Goal: Book appointment/travel/reservation

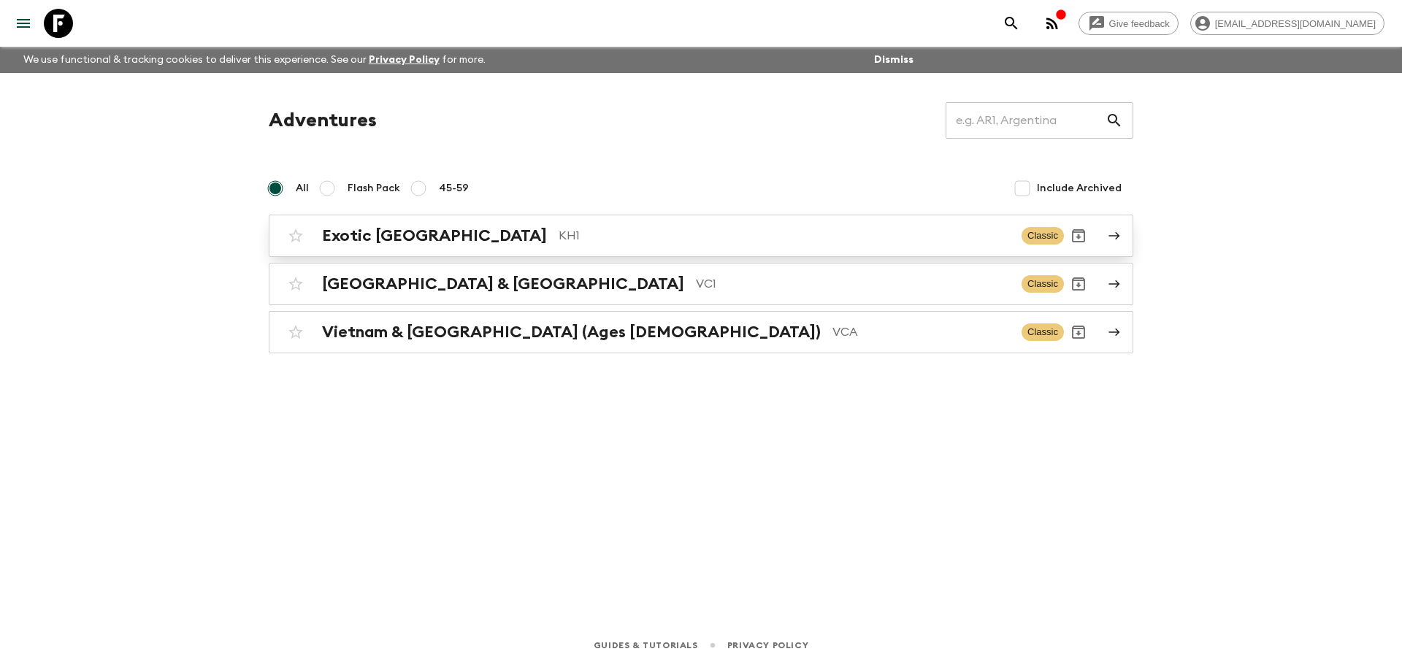
click at [462, 226] on div "Exotic [GEOGRAPHIC_DATA] KH1 Classic" at bounding box center [672, 235] width 783 height 29
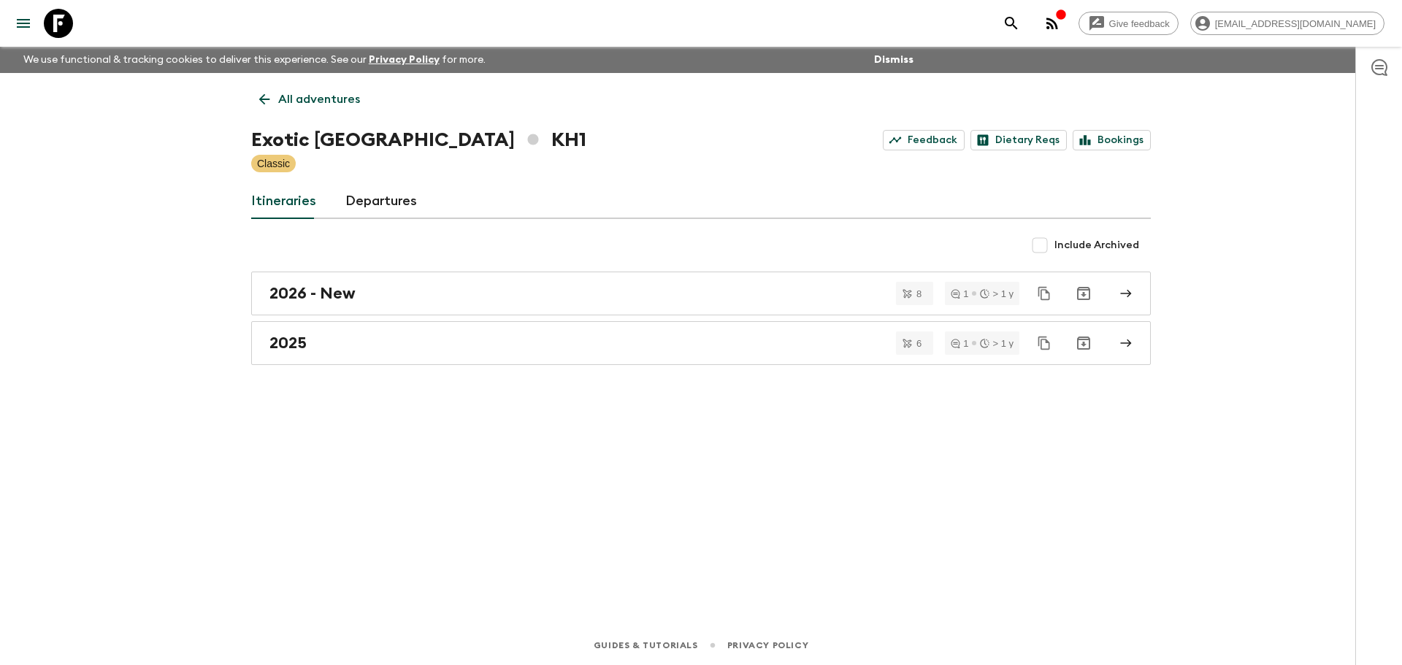
click at [1058, 28] on icon "button" at bounding box center [1052, 24] width 12 height 12
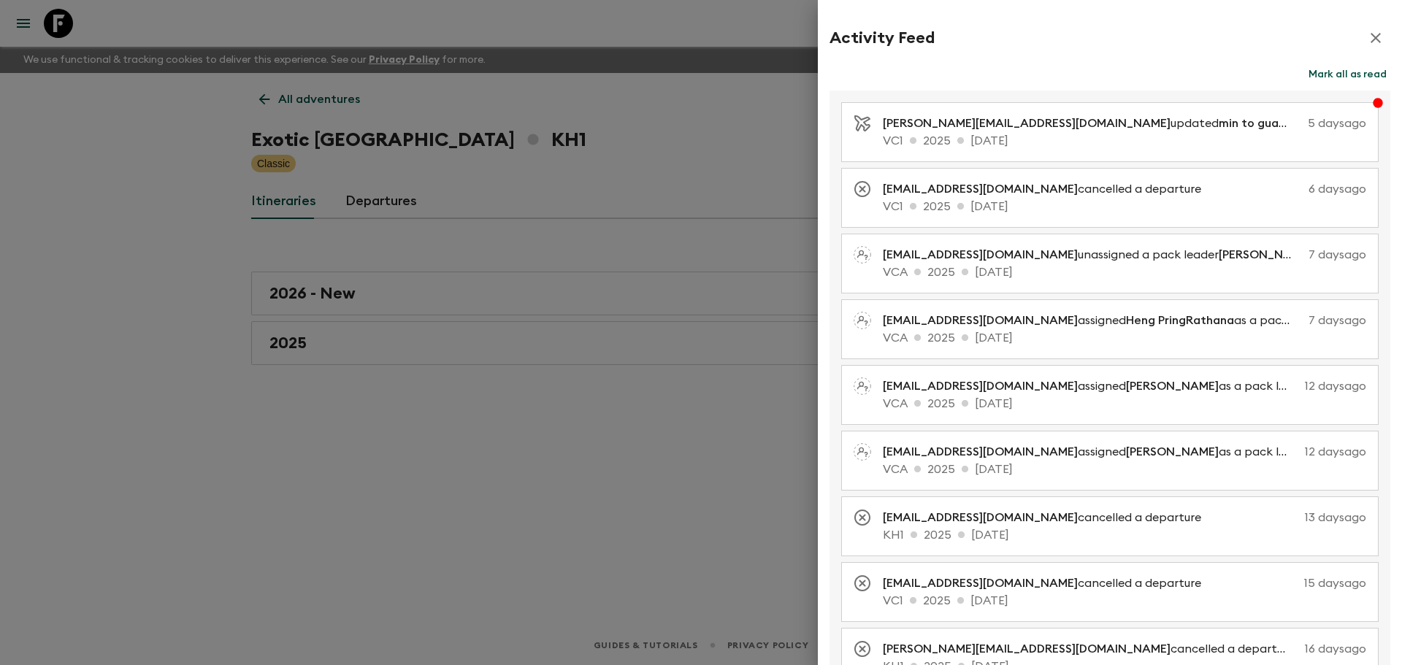
click at [1319, 74] on button "Mark all as read" at bounding box center [1347, 74] width 85 height 20
click at [1367, 37] on icon "button" at bounding box center [1376, 38] width 18 height 18
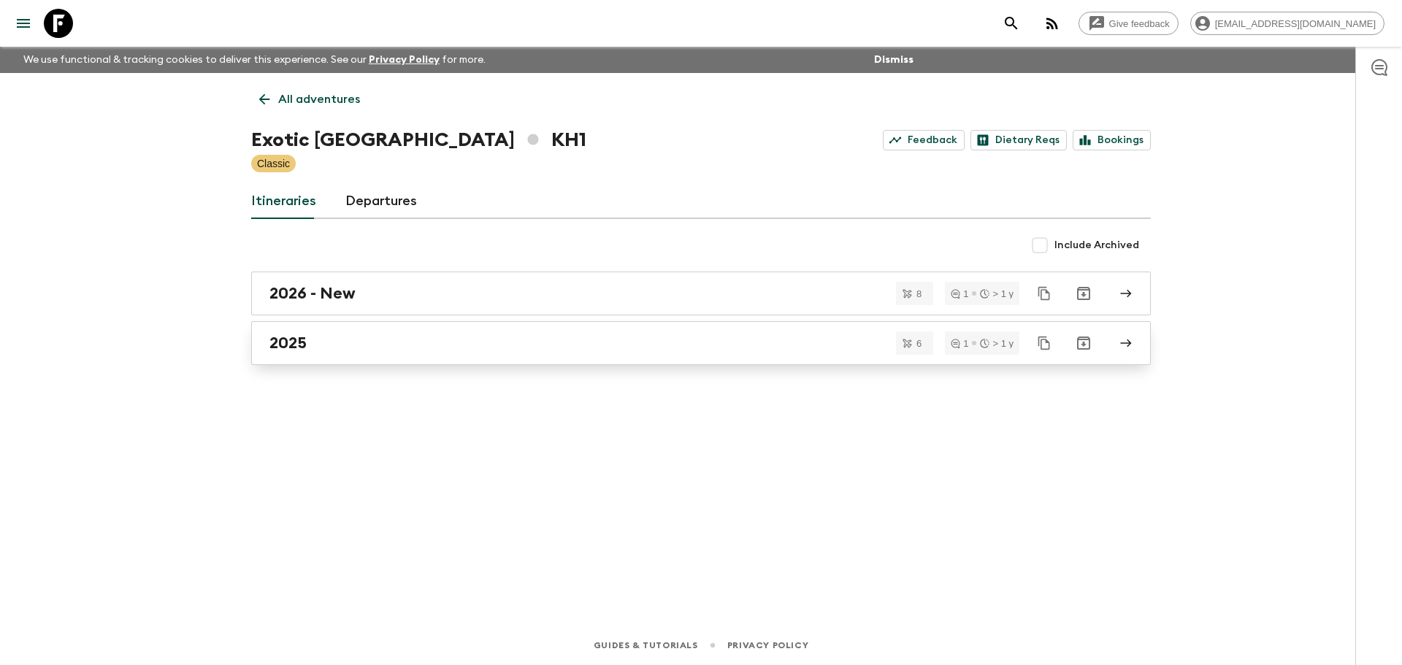
click at [378, 334] on div "2025" at bounding box center [686, 343] width 835 height 19
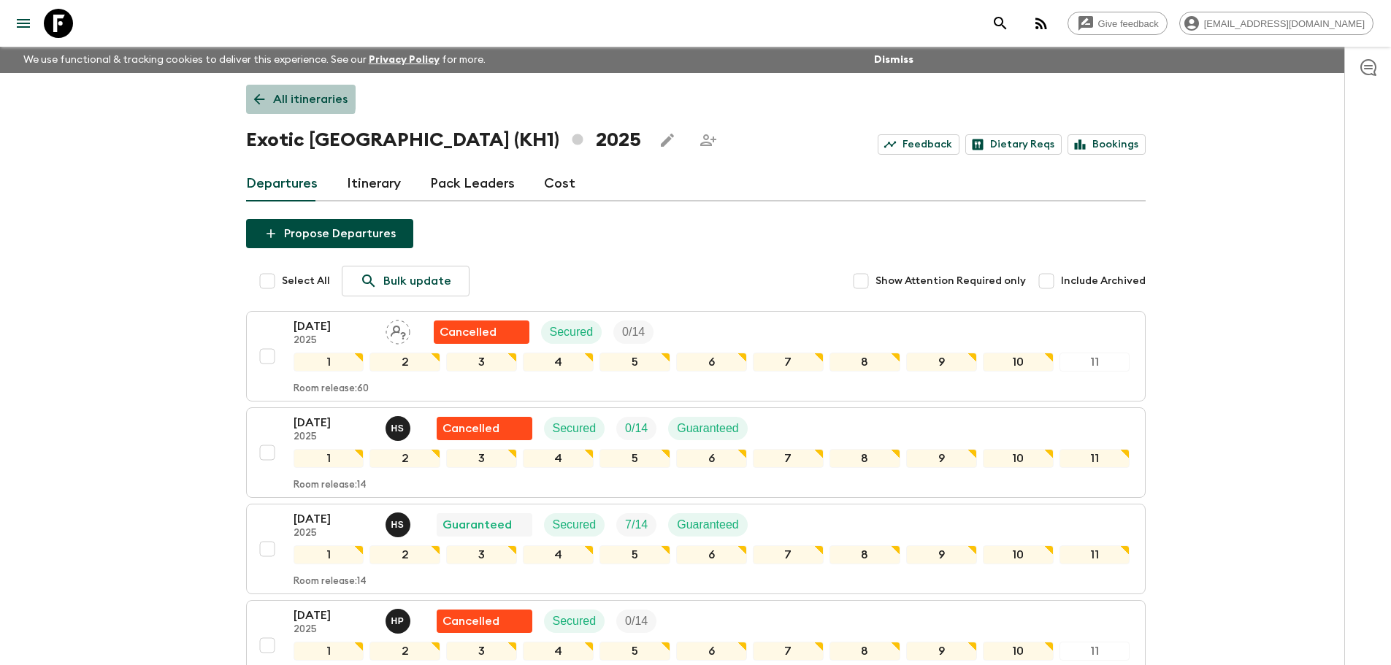
click at [252, 96] on icon at bounding box center [259, 99] width 16 height 16
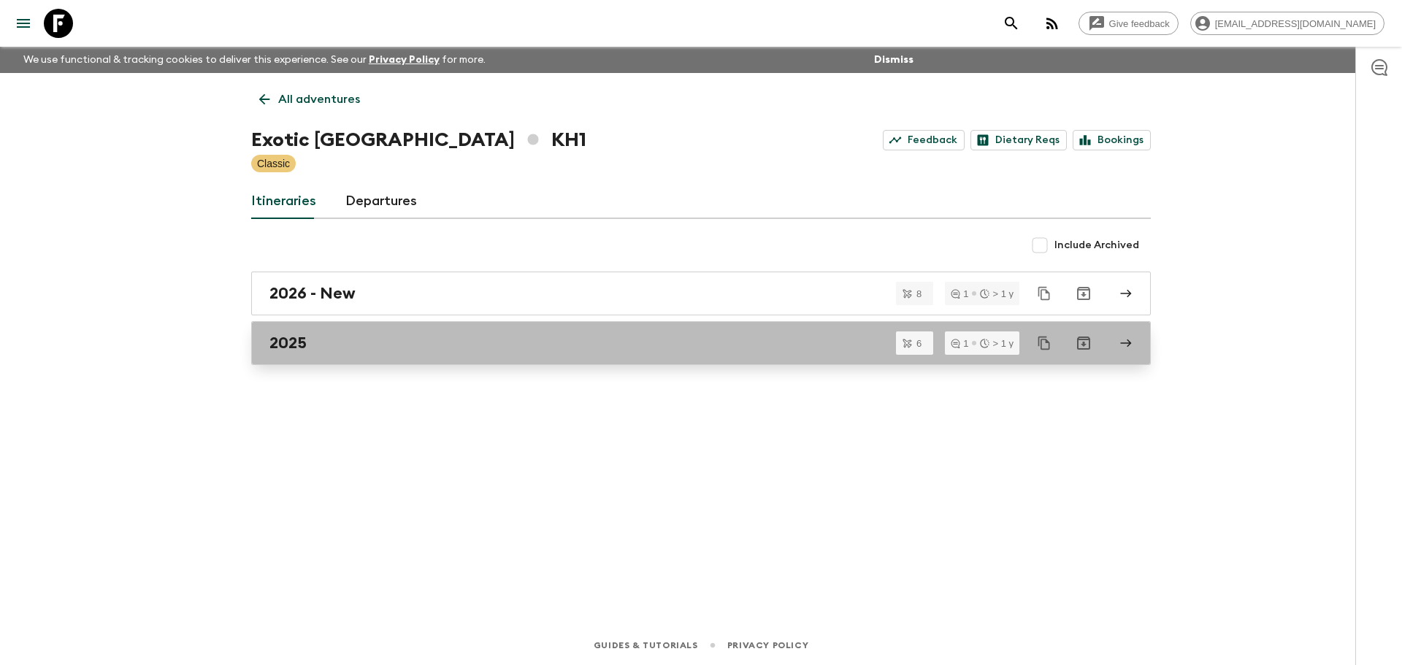
click at [361, 341] on div "2025" at bounding box center [686, 343] width 835 height 19
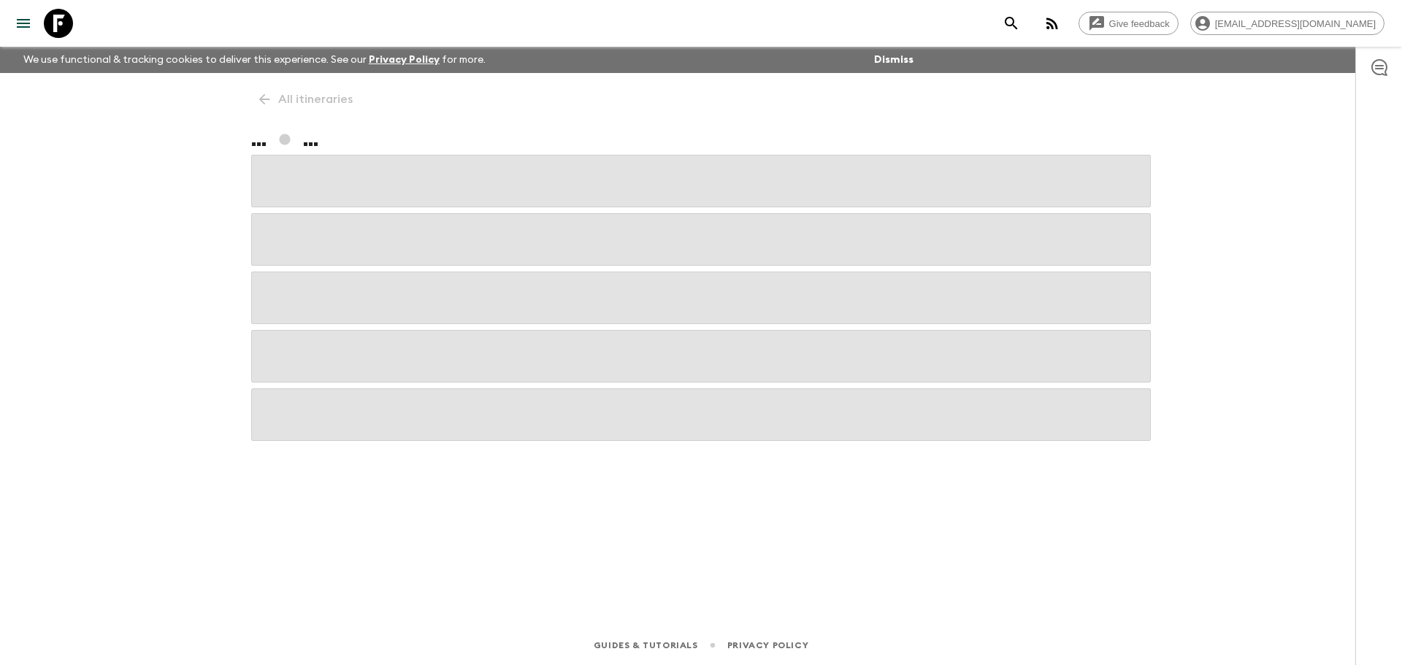
click at [259, 97] on div "All itineraries ... ..." at bounding box center [701, 329] width 935 height 512
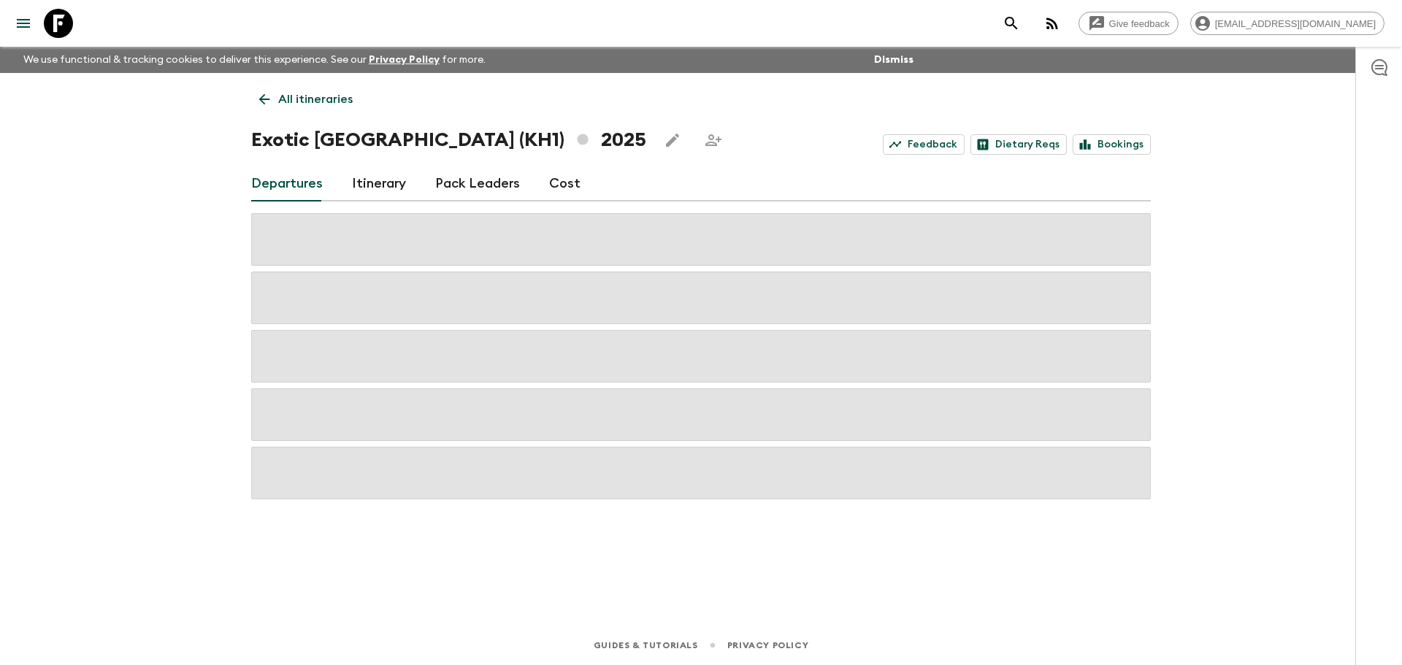
click at [264, 101] on icon at bounding box center [264, 99] width 16 height 16
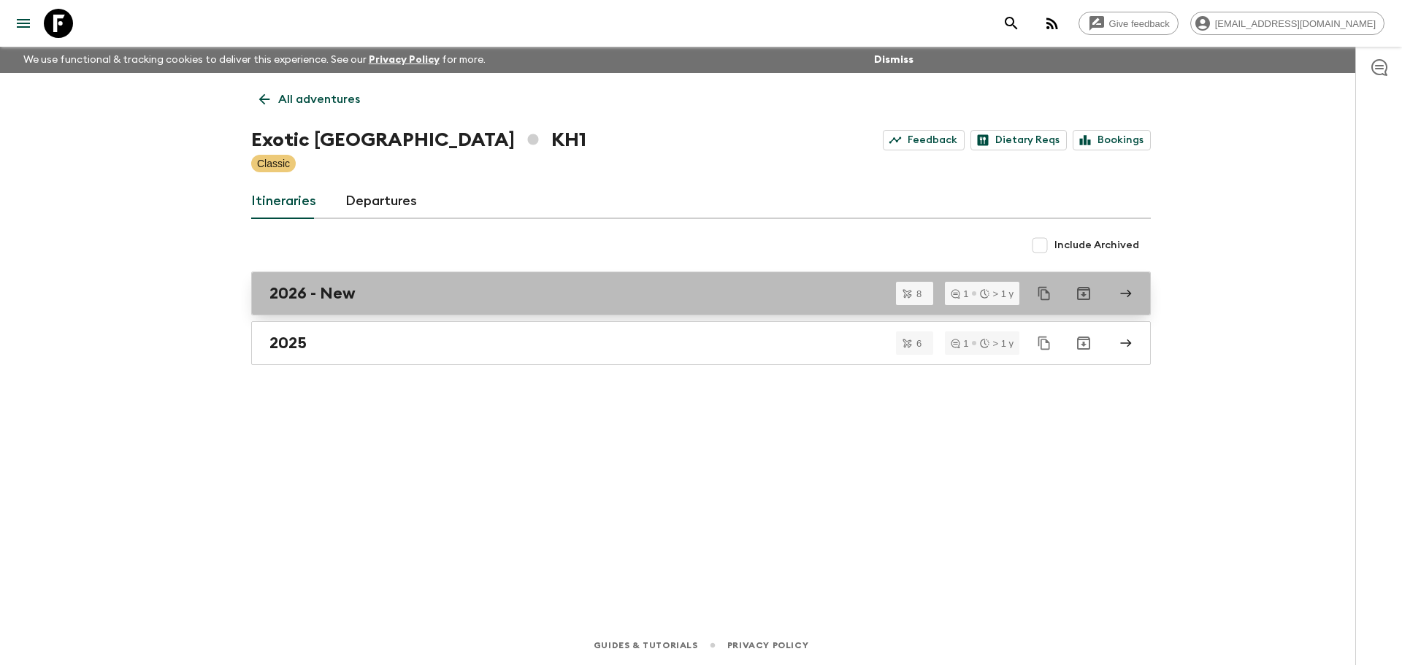
click at [321, 283] on link "2026 - New" at bounding box center [701, 294] width 900 height 44
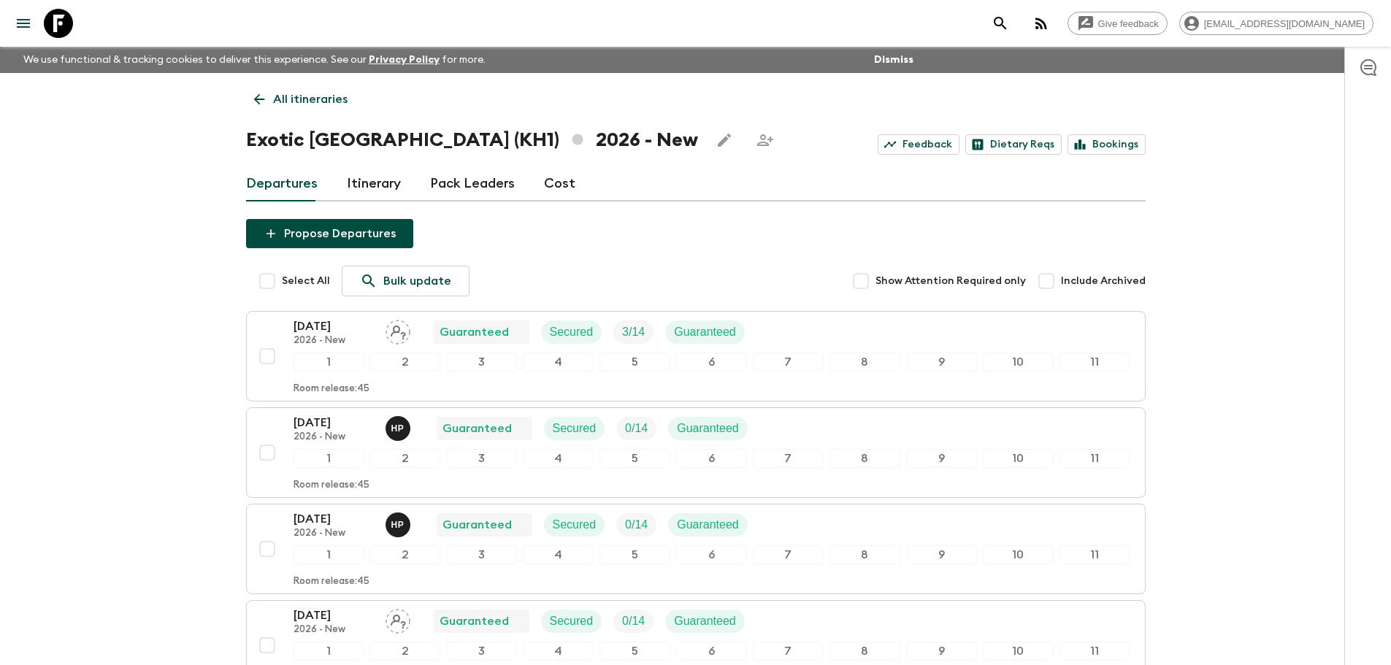
click at [249, 97] on link "All itineraries" at bounding box center [301, 99] width 110 height 29
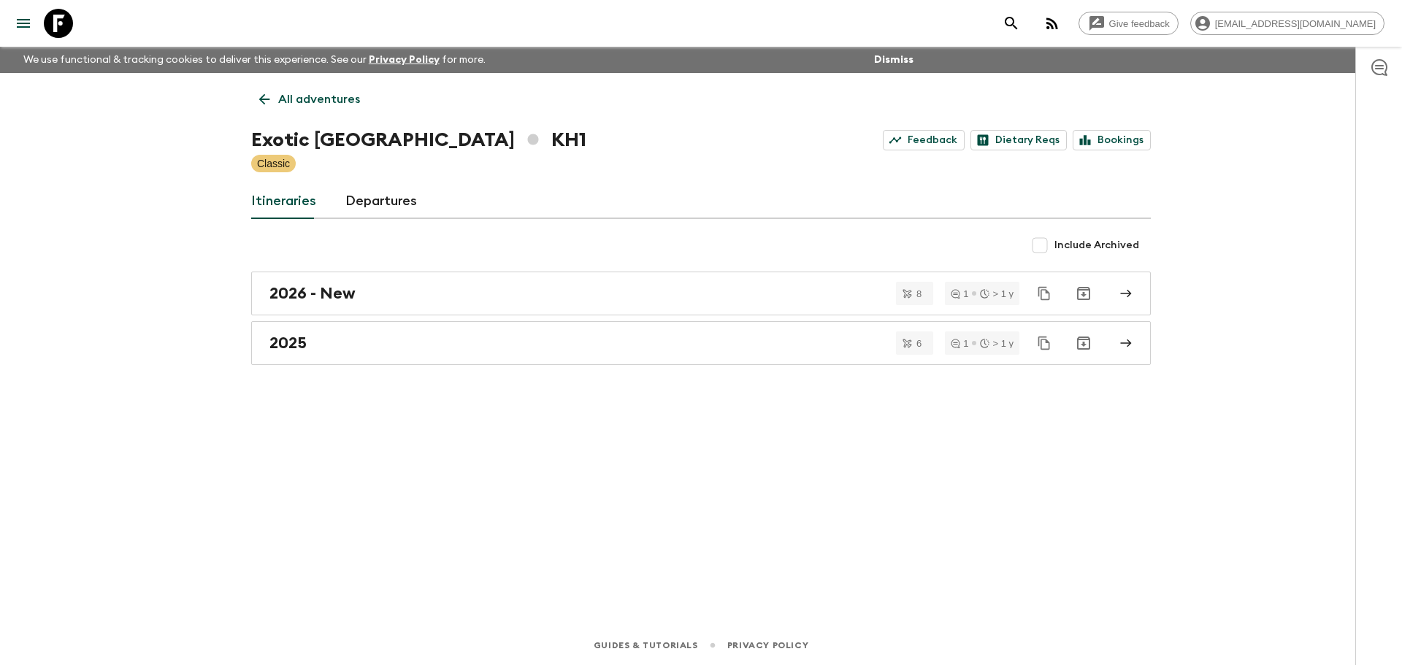
click at [269, 111] on link "All adventures" at bounding box center [309, 99] width 117 height 29
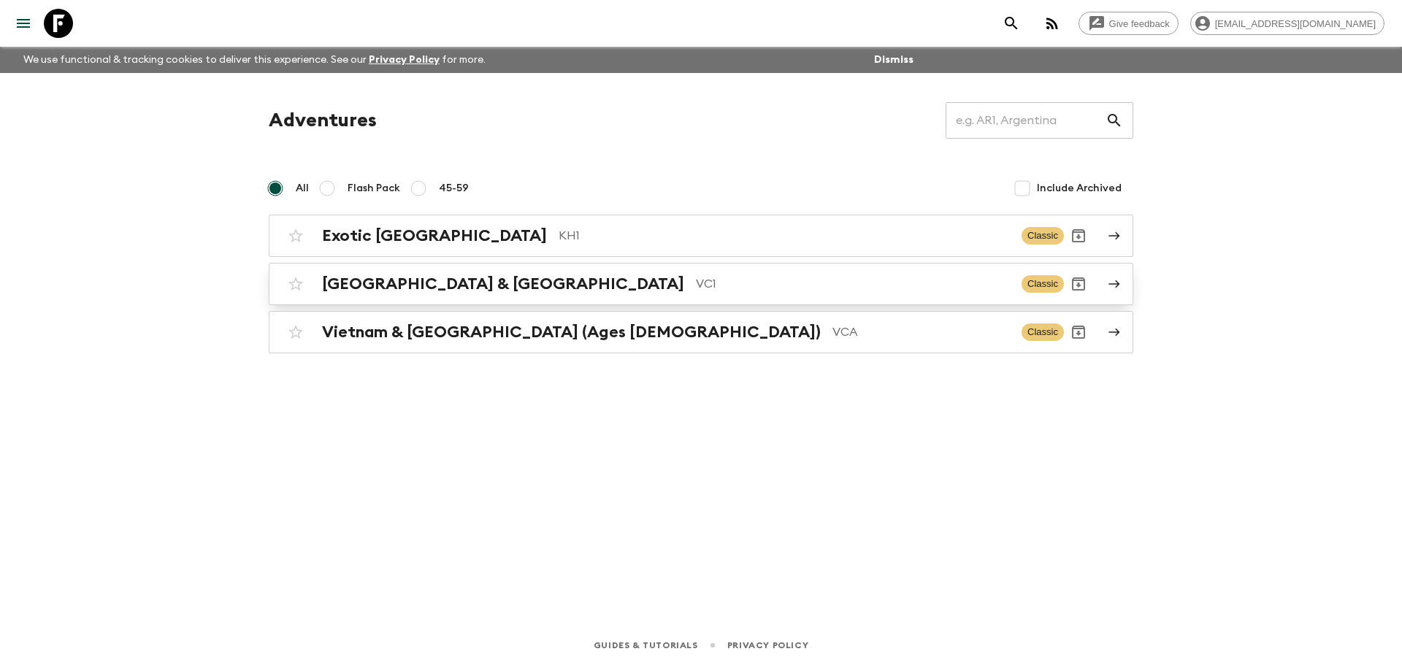
click at [696, 289] on p "VC1" at bounding box center [853, 284] width 314 height 18
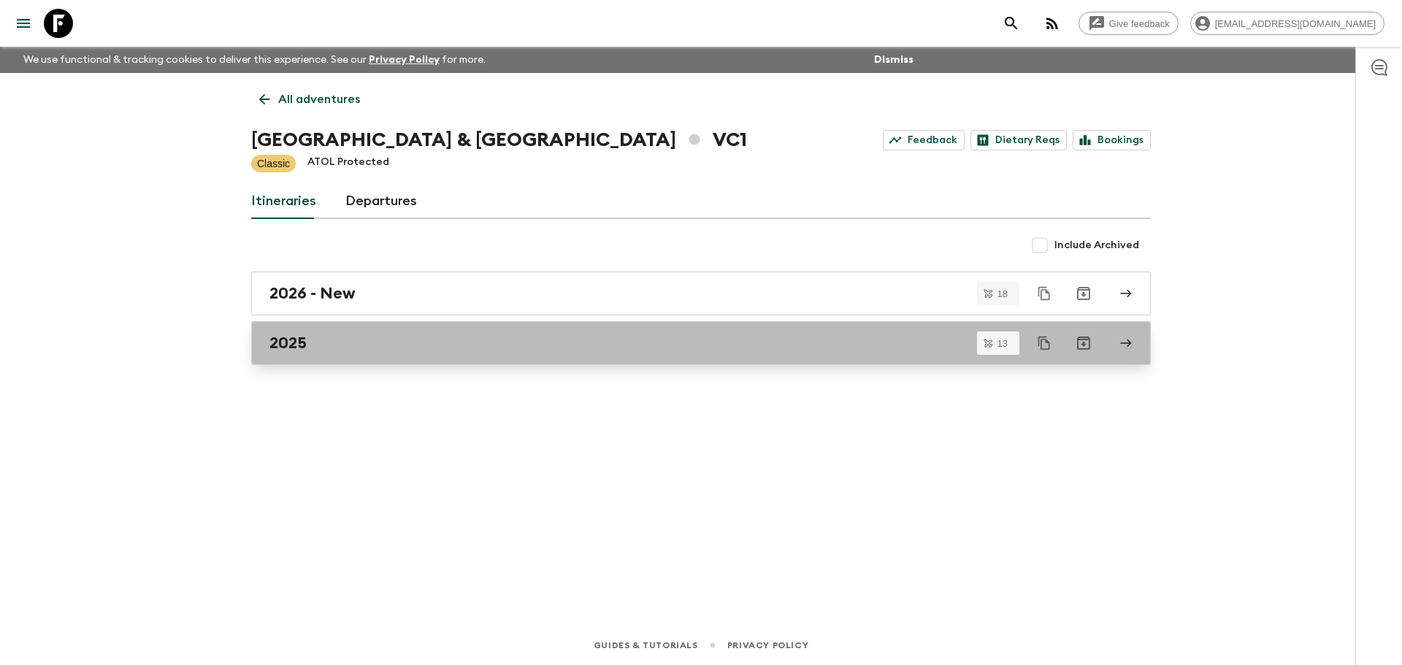
click at [343, 340] on div "2025" at bounding box center [686, 343] width 835 height 19
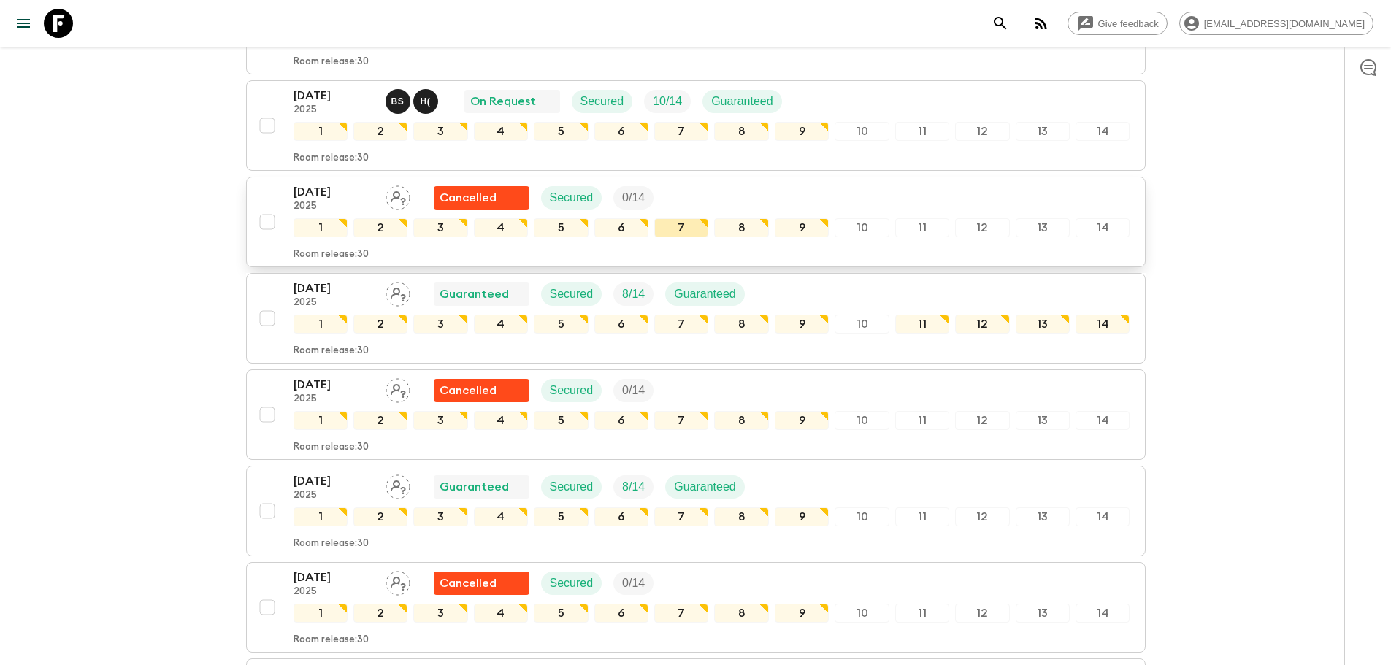
scroll to position [146, 0]
